Goal: Information Seeking & Learning: Learn about a topic

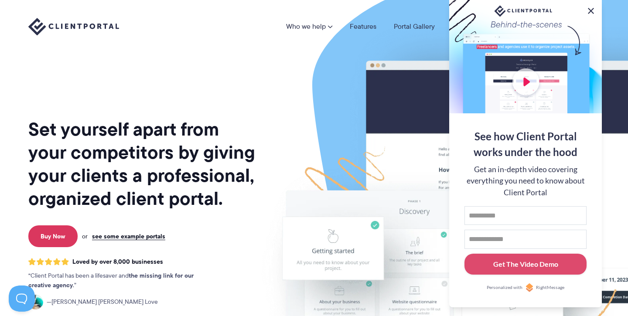
click at [589, 7] on button at bounding box center [590, 11] width 10 height 10
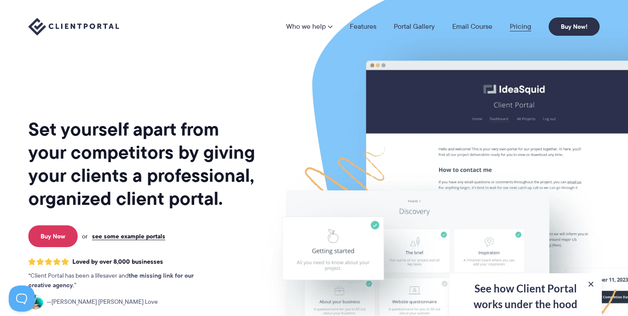
click at [512, 26] on link "Pricing" at bounding box center [519, 26] width 21 height 7
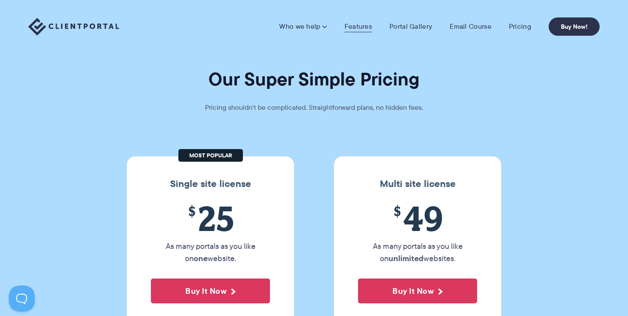
click at [352, 25] on link "Features" at bounding box center [357, 26] width 27 height 9
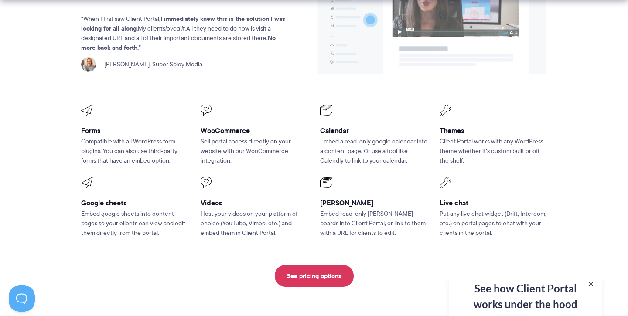
scroll to position [1142, 0]
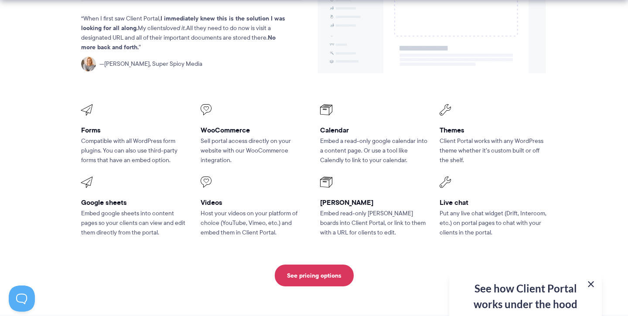
click at [591, 281] on button at bounding box center [590, 284] width 10 height 10
